Goal: Task Accomplishment & Management: Manage account settings

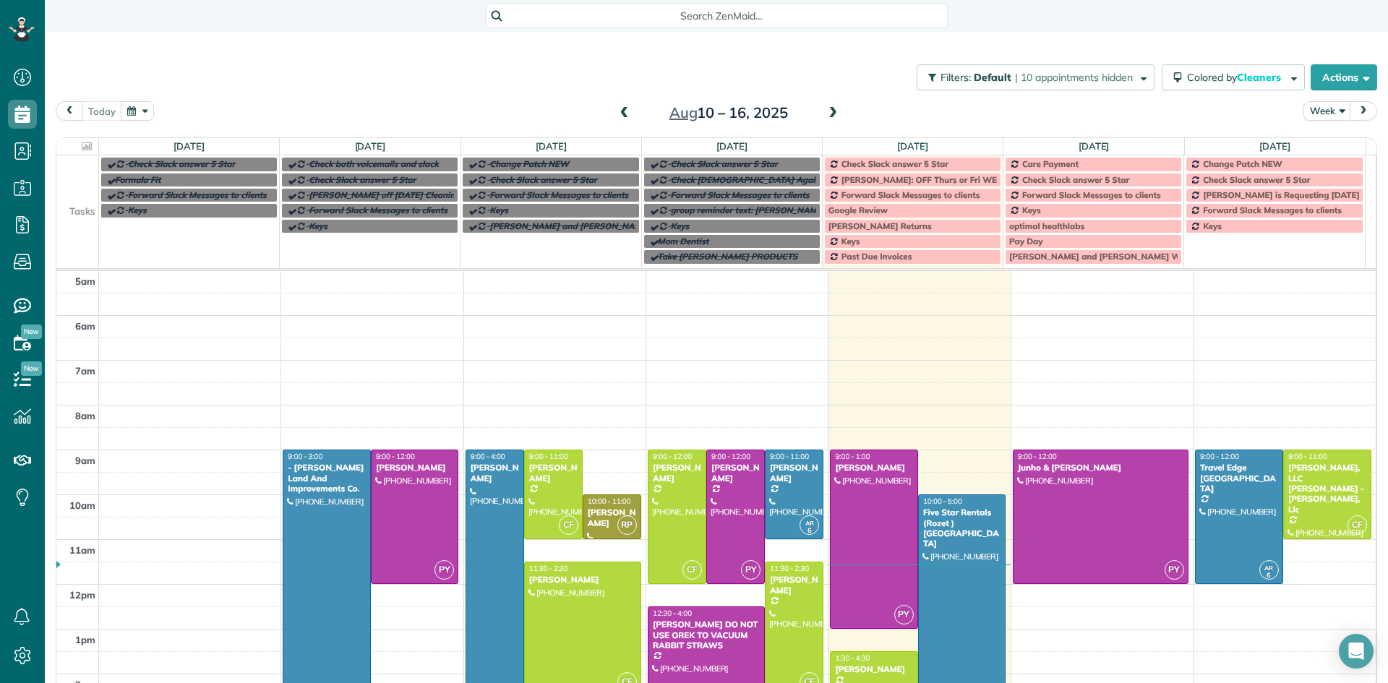
scroll to position [90, 0]
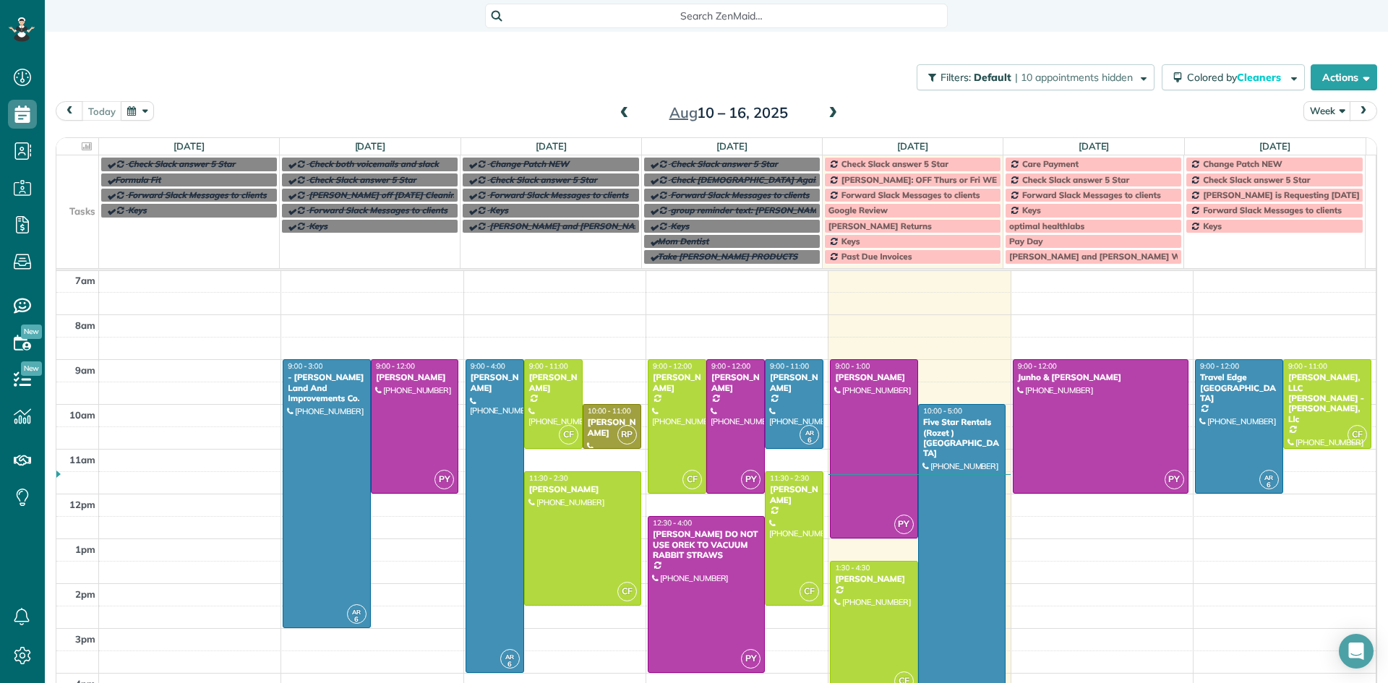
click at [831, 117] on span at bounding box center [833, 113] width 16 height 13
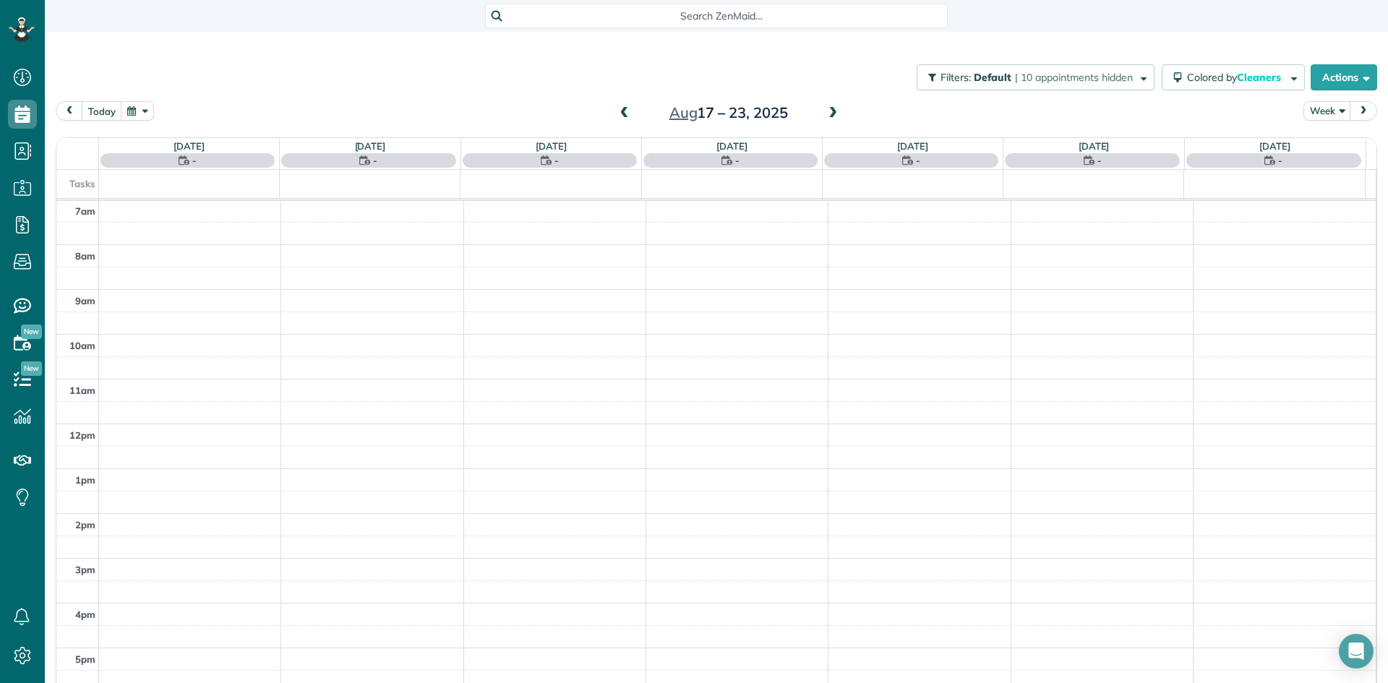
click at [831, 115] on span at bounding box center [833, 113] width 16 height 13
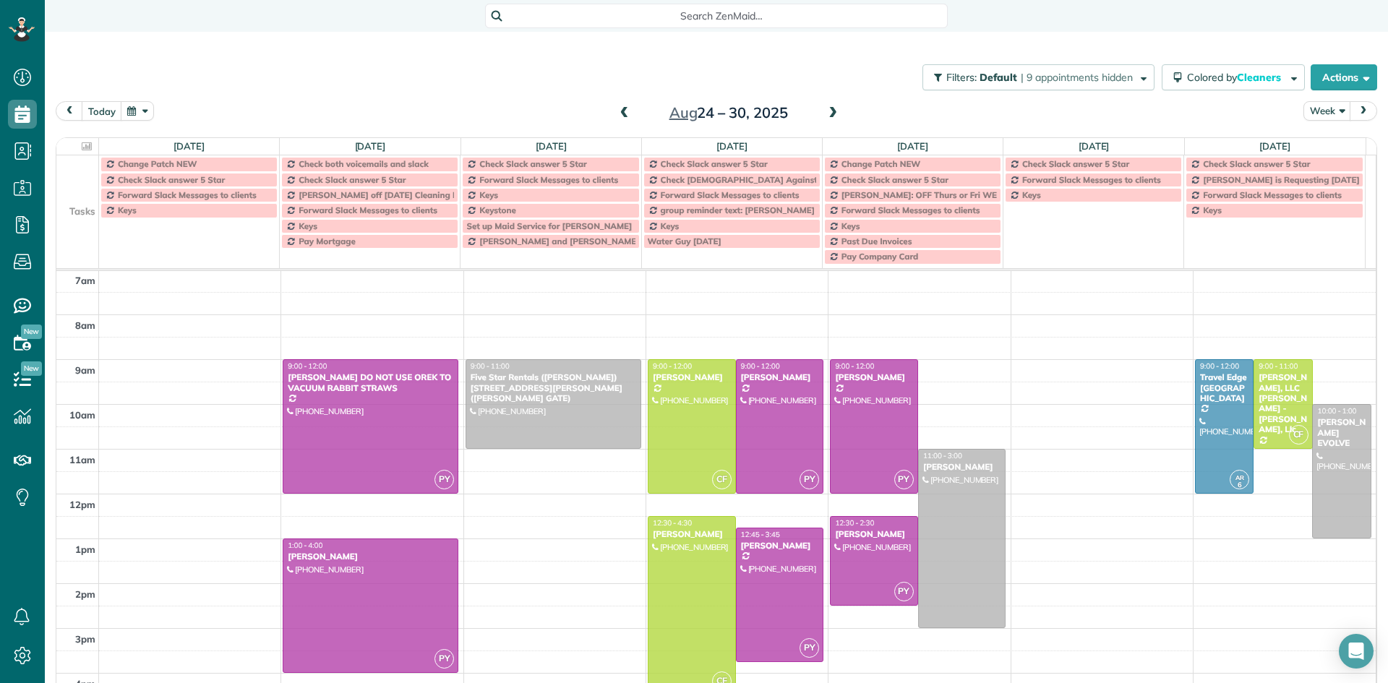
click at [831, 115] on span at bounding box center [833, 113] width 16 height 13
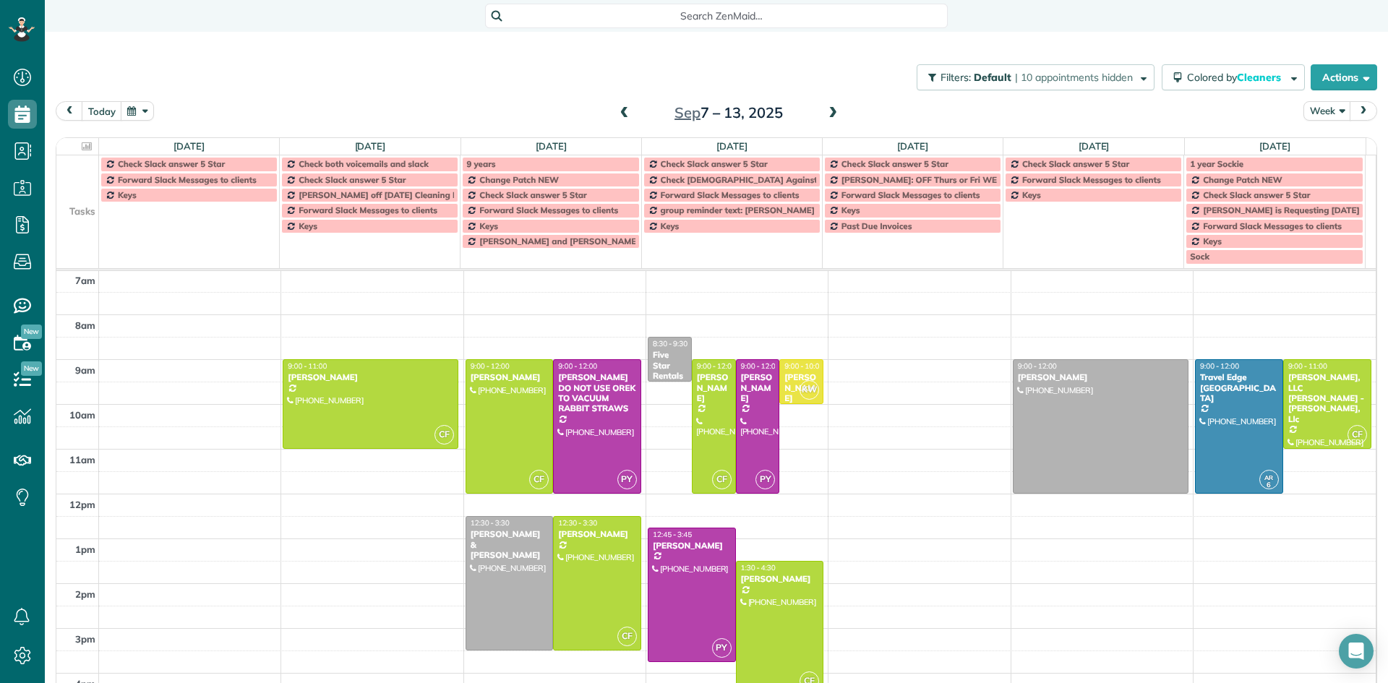
click at [831, 115] on span at bounding box center [833, 113] width 16 height 13
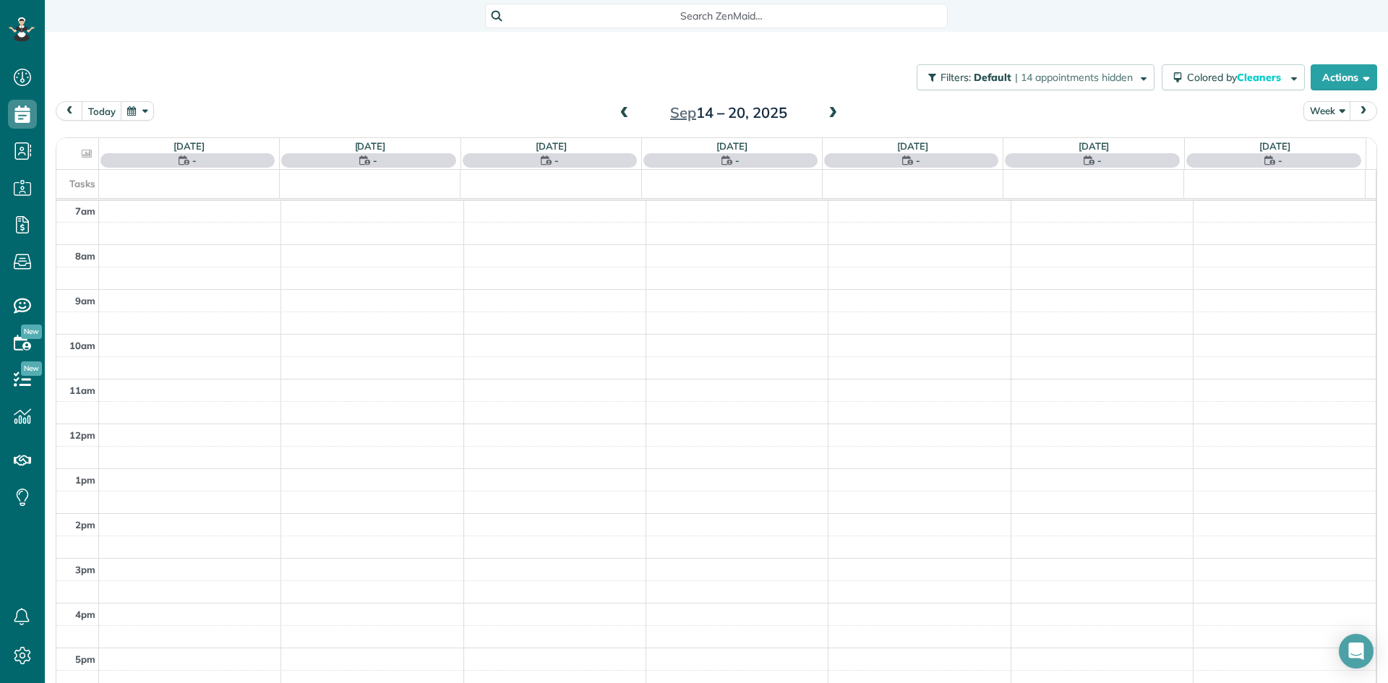
click at [830, 113] on span at bounding box center [833, 113] width 16 height 13
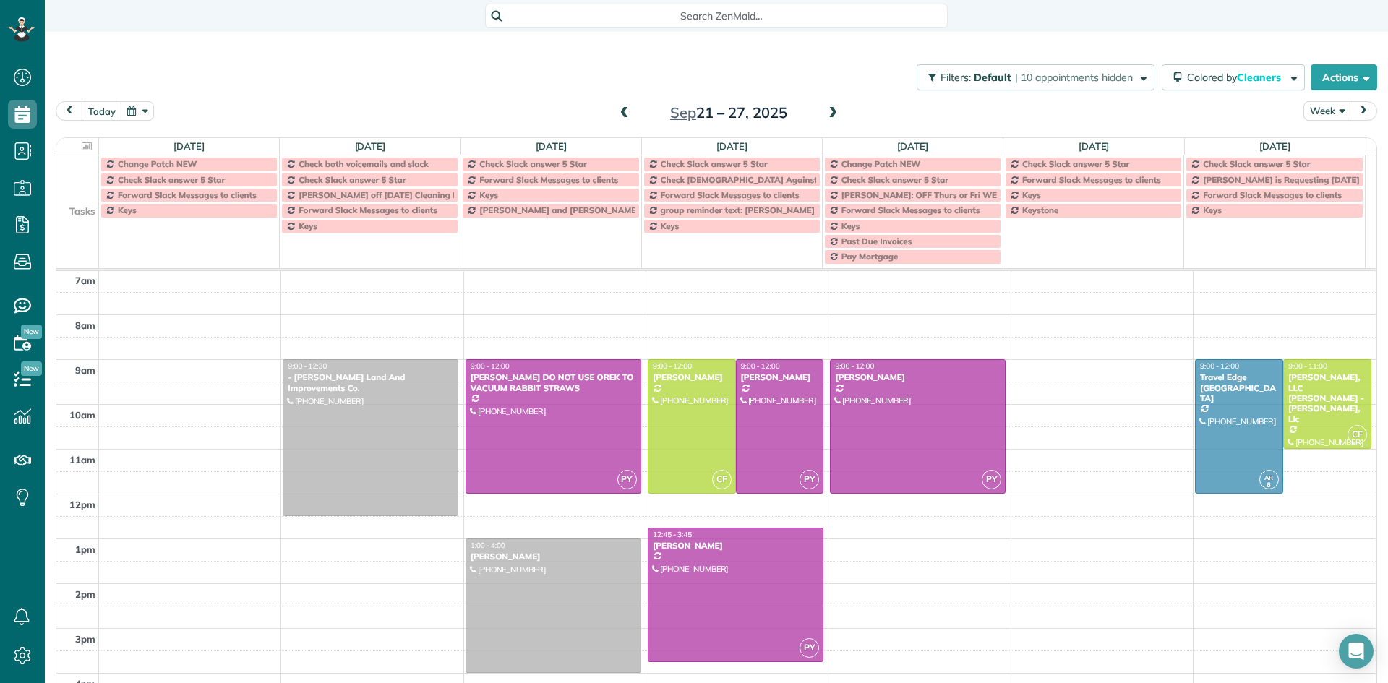
click at [827, 115] on span at bounding box center [833, 113] width 16 height 13
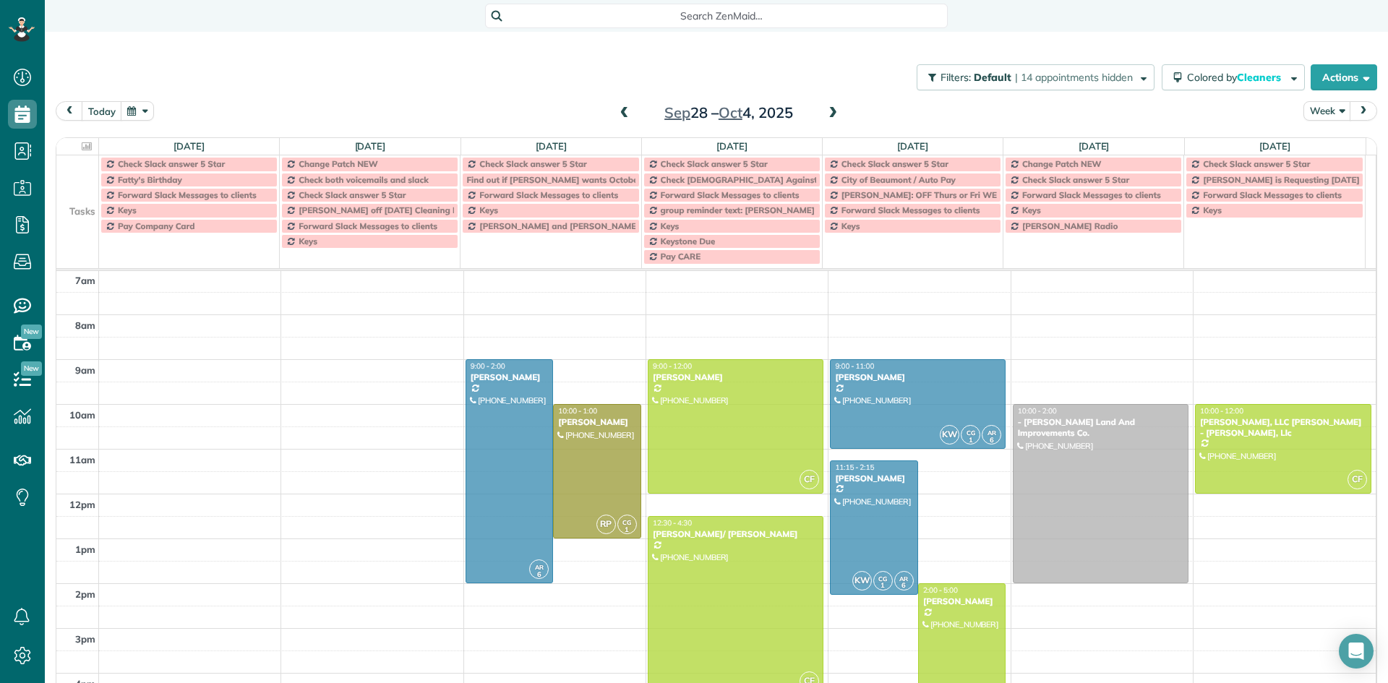
click at [385, 415] on td at bounding box center [737, 415] width 1277 height 22
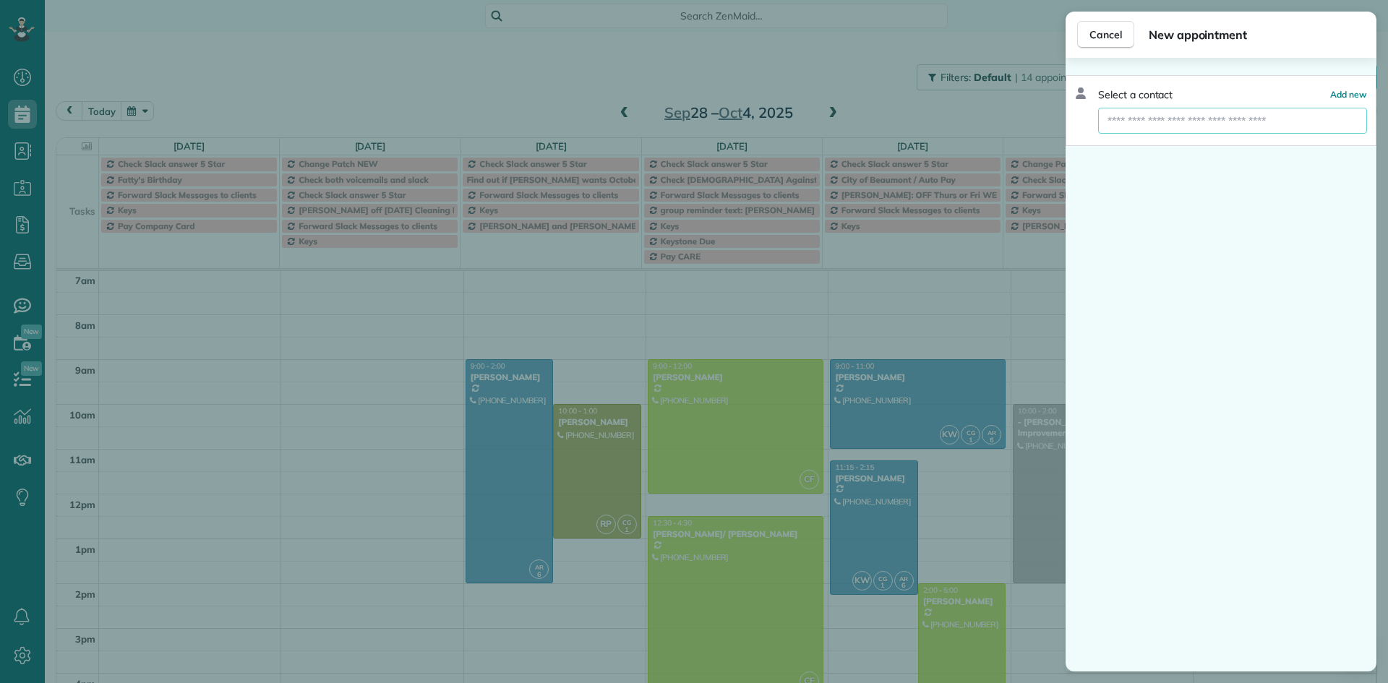
click at [1156, 112] on input "text" at bounding box center [1232, 121] width 269 height 26
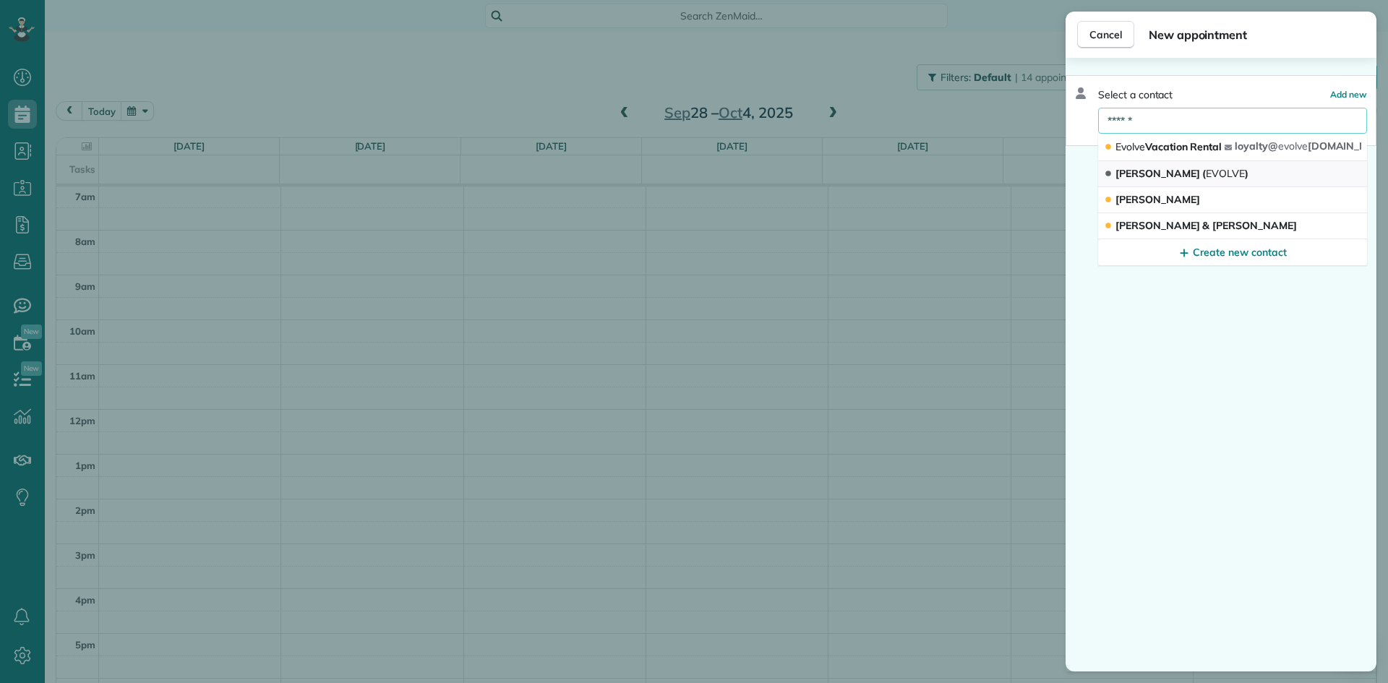
type input "******"
click at [1205, 176] on span "EVOLVE" at bounding box center [1224, 173] width 39 height 13
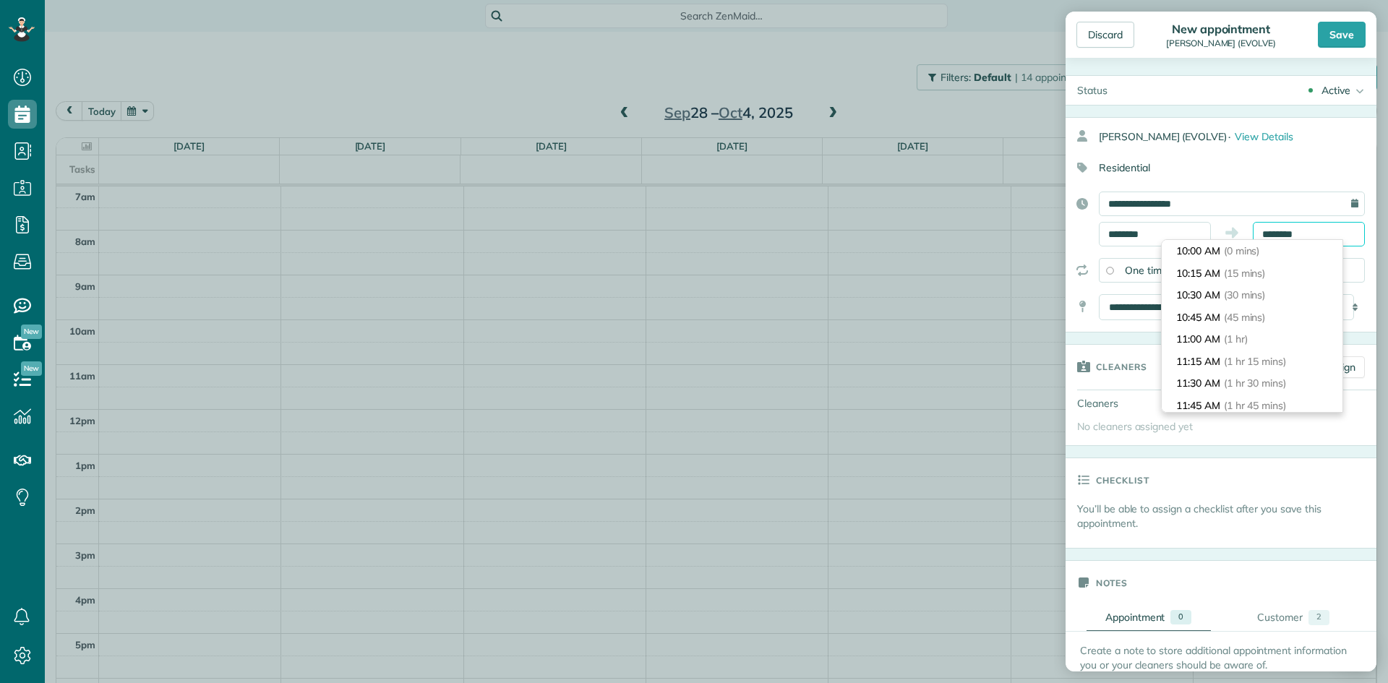
click at [1281, 226] on input "********" at bounding box center [1308, 234] width 112 height 25
type input "*******"
click at [1267, 341] on span "(3 hrs 30 mins)" at bounding box center [1252, 342] width 71 height 13
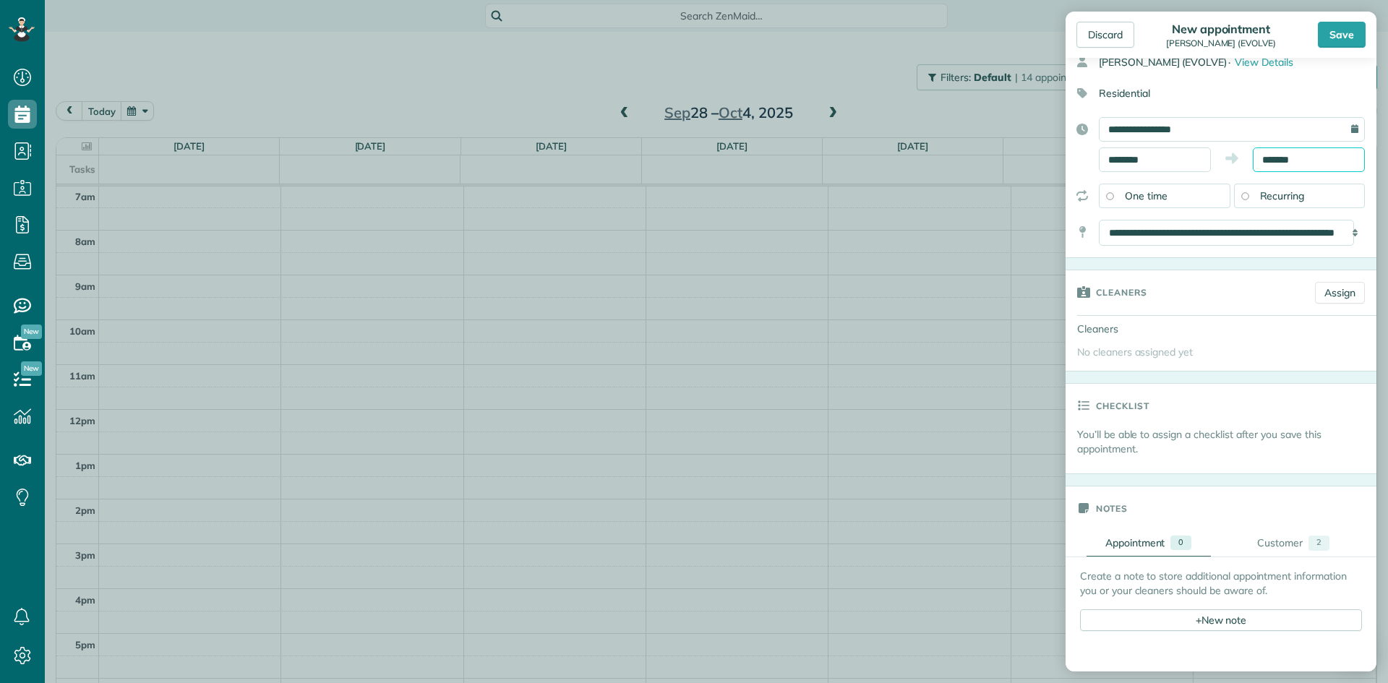
scroll to position [145, 0]
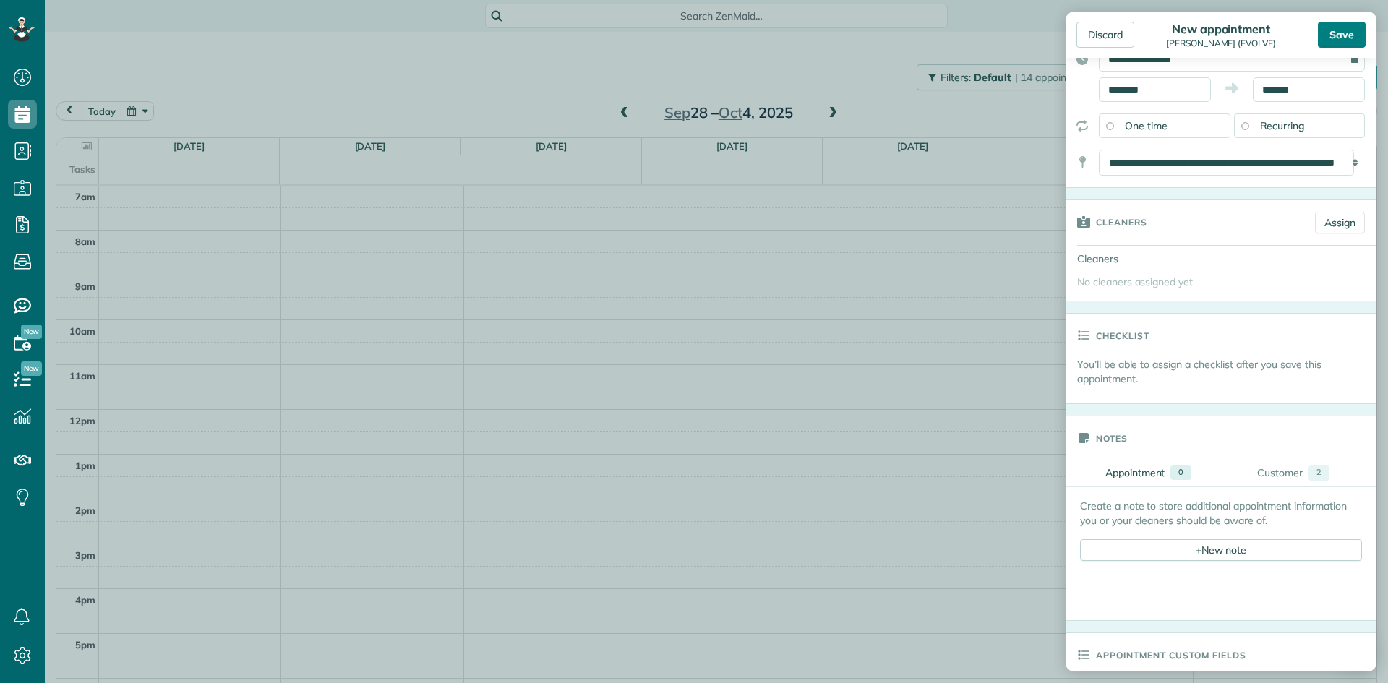
click at [1338, 36] on div "Save" at bounding box center [1341, 35] width 48 height 26
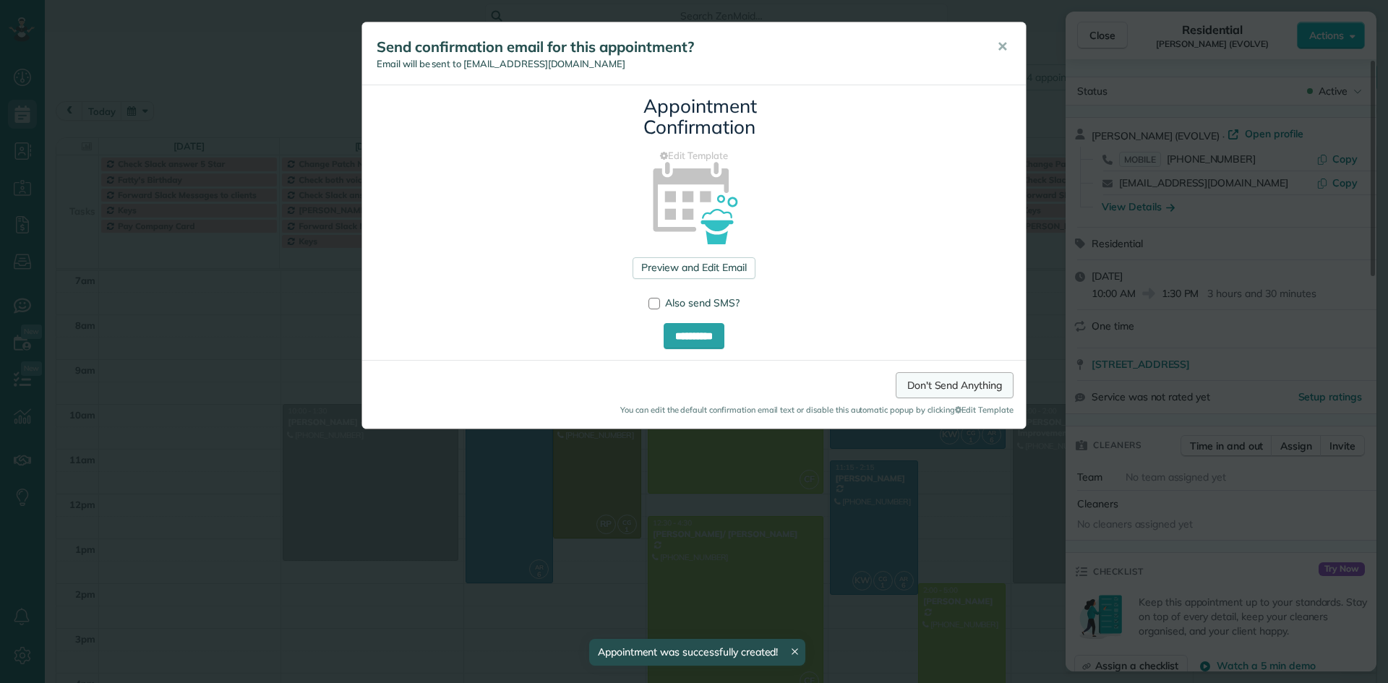
click at [955, 390] on link "Don't Send Anything" at bounding box center [954, 385] width 118 height 26
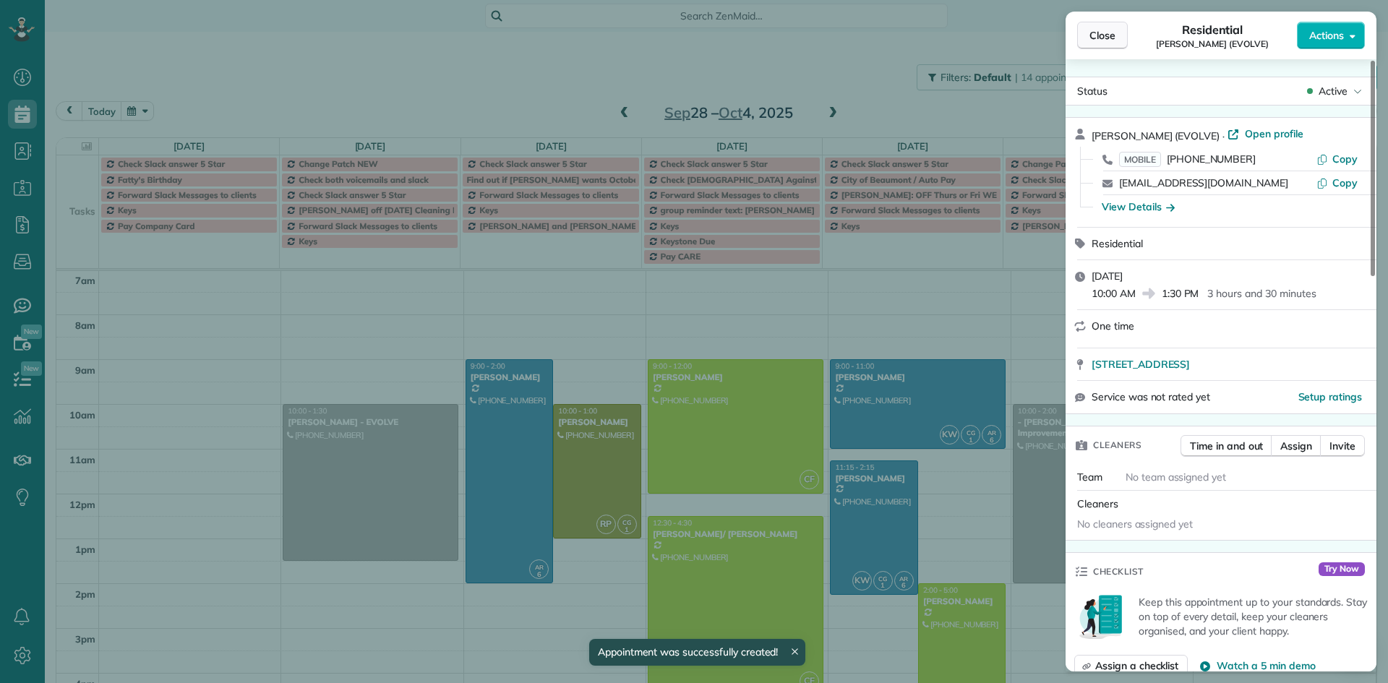
click at [1110, 38] on span "Close" at bounding box center [1102, 35] width 26 height 14
